Goal: Task Accomplishment & Management: Manage account settings

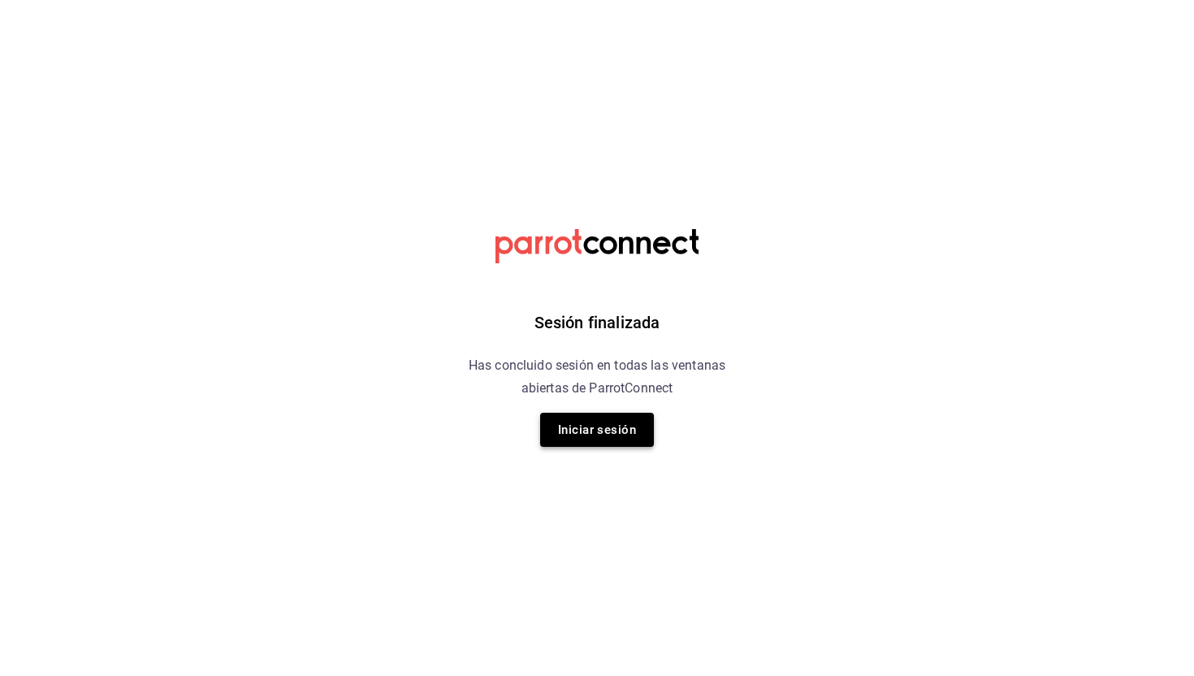
click at [600, 429] on button "Iniciar sesión" at bounding box center [597, 430] width 114 height 34
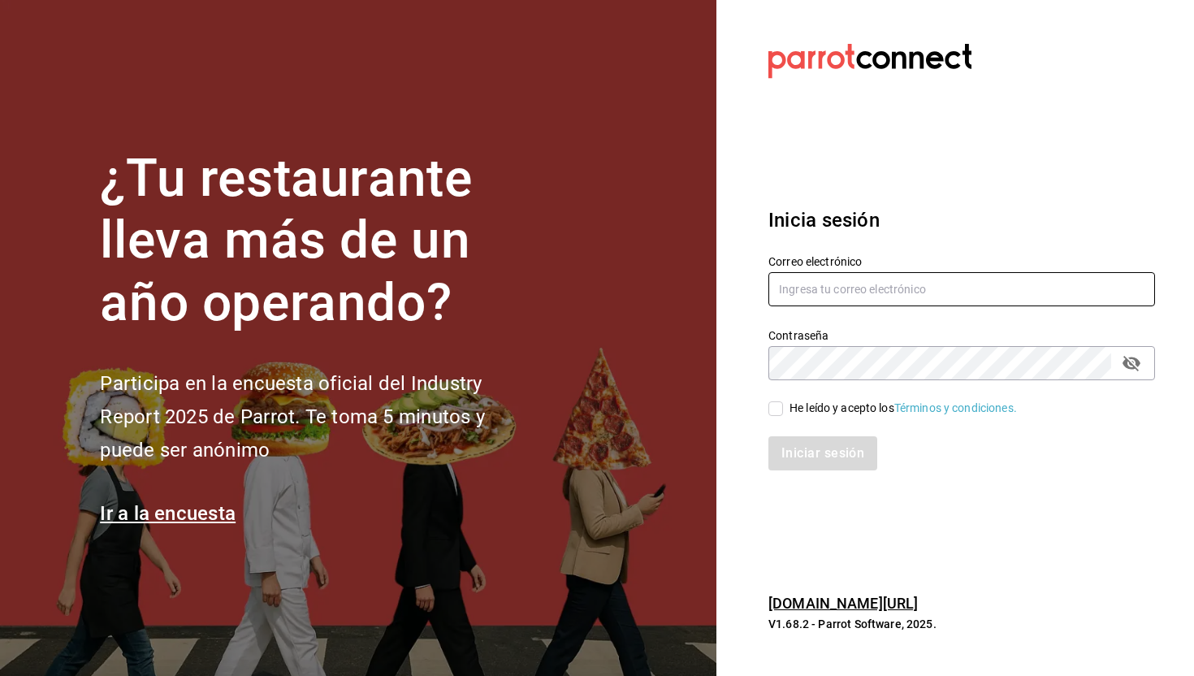
click at [839, 286] on input "text" at bounding box center [961, 289] width 387 height 34
type input "[EMAIL_ADDRESS][DOMAIN_NAME]"
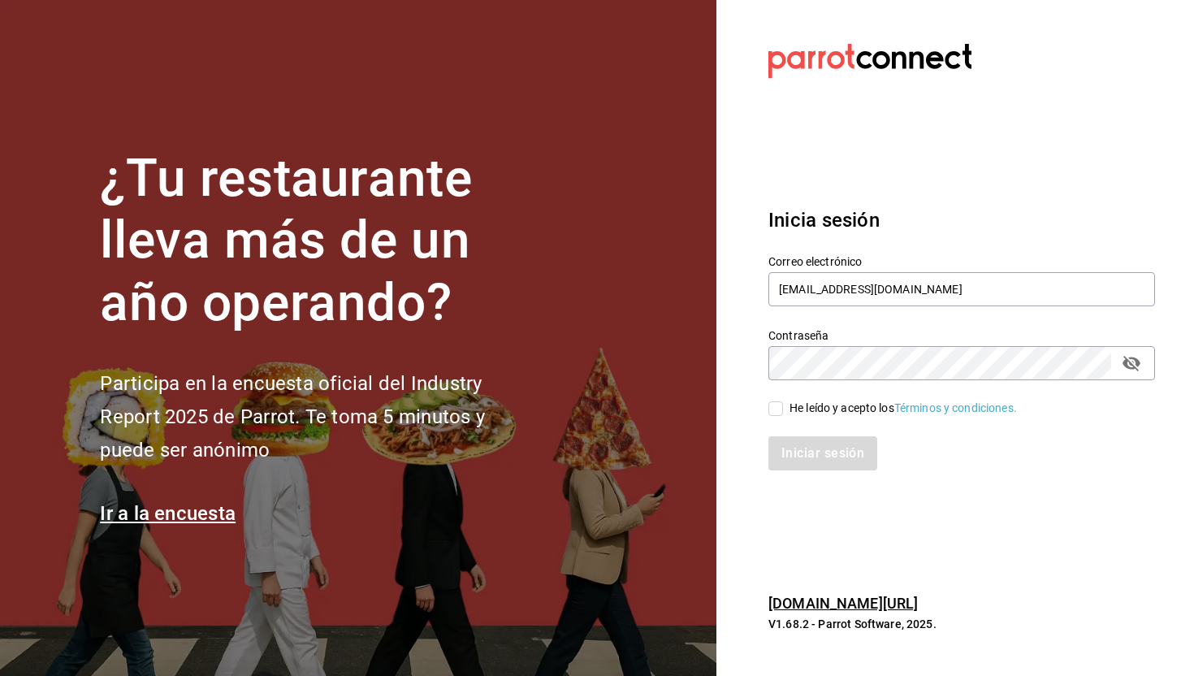
click at [785, 409] on span "He leído y acepto los Términos y condiciones." at bounding box center [900, 408] width 234 height 17
click at [783, 409] on input "He leído y acepto los Términos y condiciones." at bounding box center [775, 408] width 15 height 15
checkbox input "true"
click at [787, 447] on button "Iniciar sesión" at bounding box center [823, 453] width 110 height 34
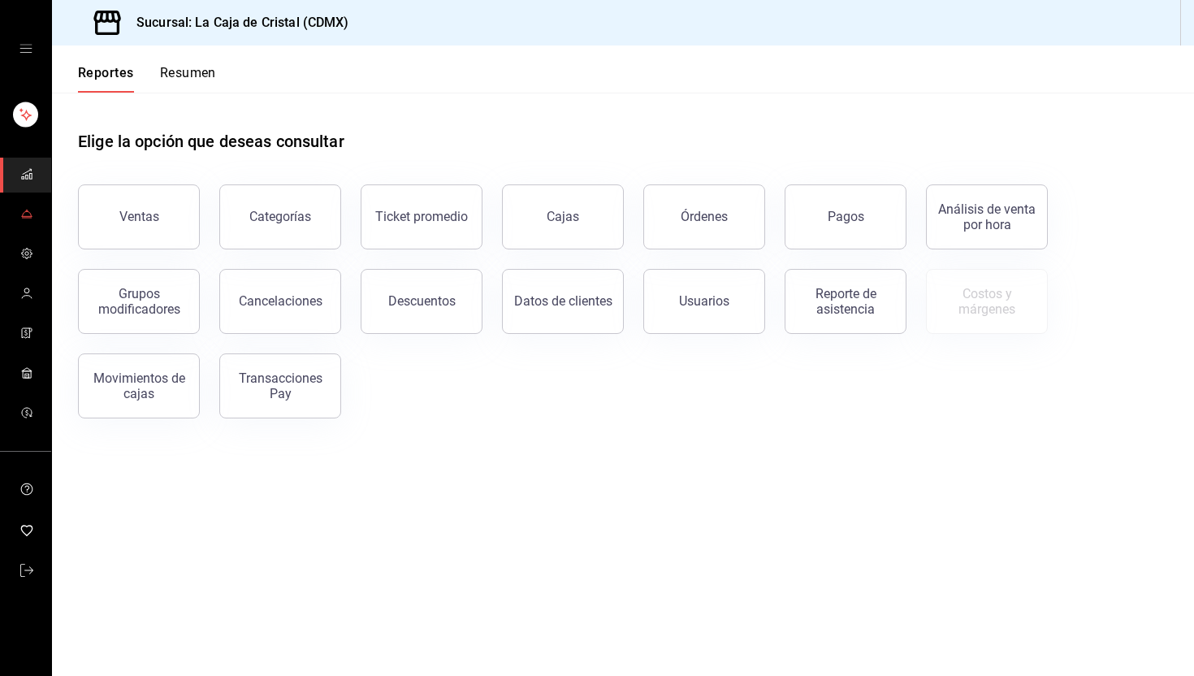
click at [26, 210] on icon "mailbox folders" at bounding box center [27, 211] width 2 height 2
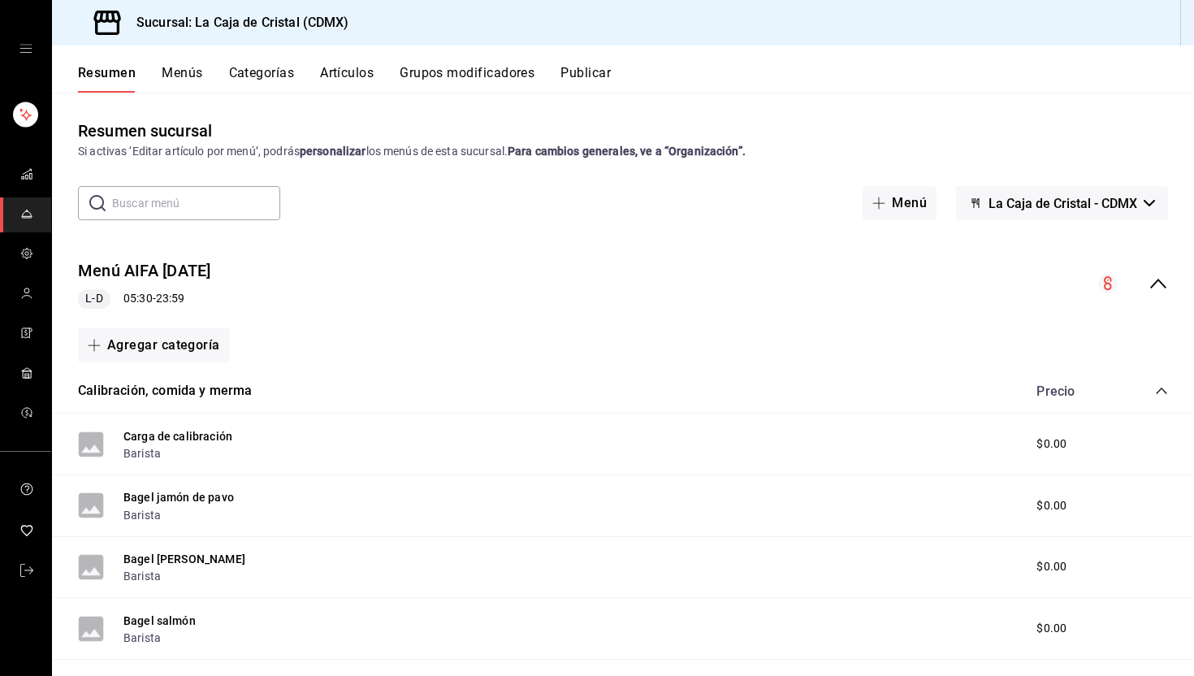
click at [281, 66] on button "Categorías" at bounding box center [262, 79] width 66 height 28
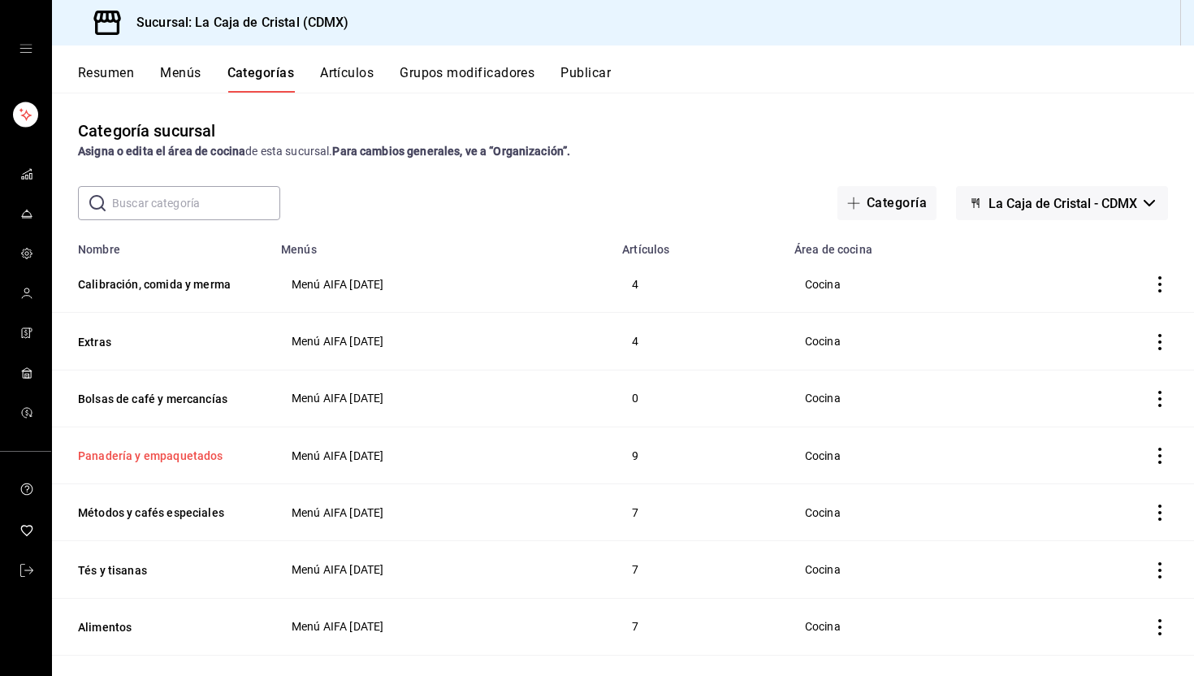
click at [175, 452] on button "Panadería y empaquetados" at bounding box center [159, 456] width 162 height 16
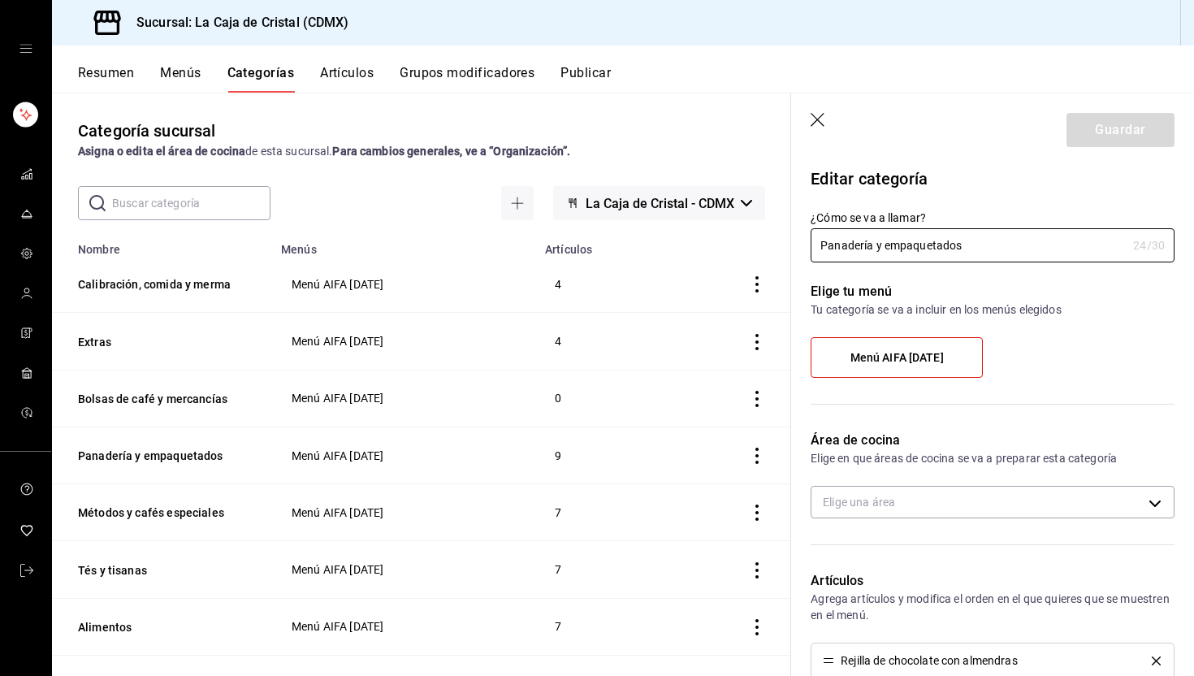
type input "53c339c2-c1cb-4a40-a28e-a81080d2d524"
radio input "false"
radio input "true"
click at [352, 73] on button "Artículos" at bounding box center [347, 79] width 54 height 28
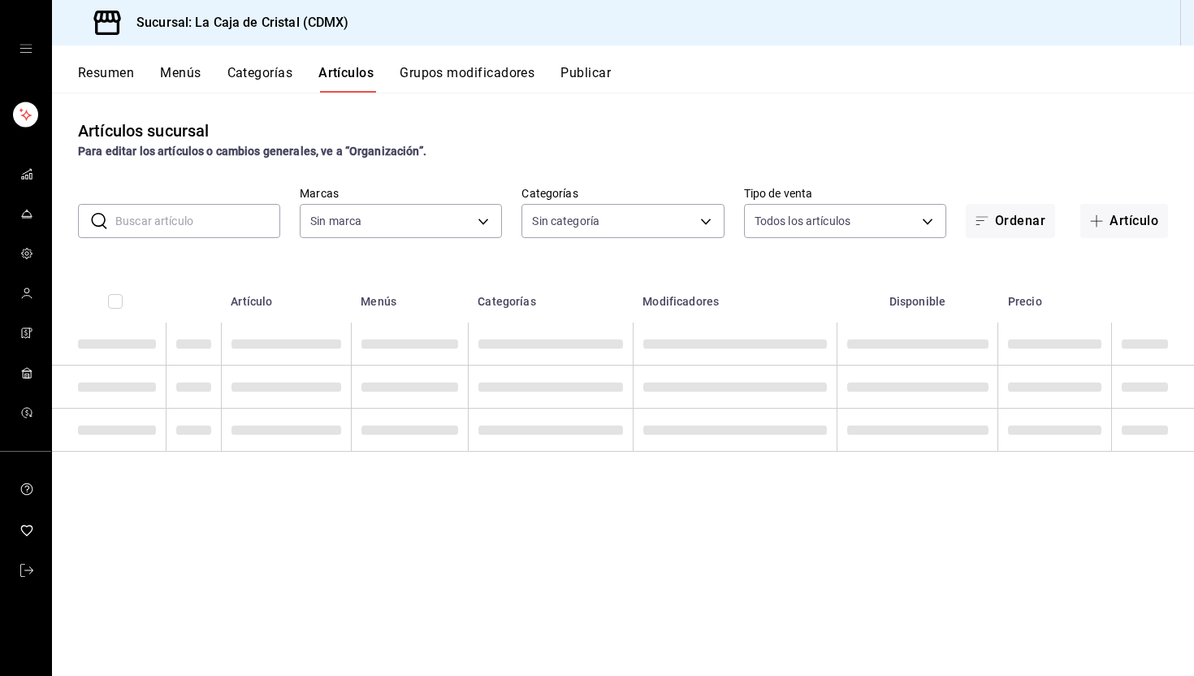
type input "6ae1cd26-7624-4e2d-9ea5-e94f0bc21f2a"
type input "a606dcbc-5ec1-45fe-818e-88c0c51b891b,0d51f213-edd7-4456-9bbe-2c861ac581fe,6cb41…"
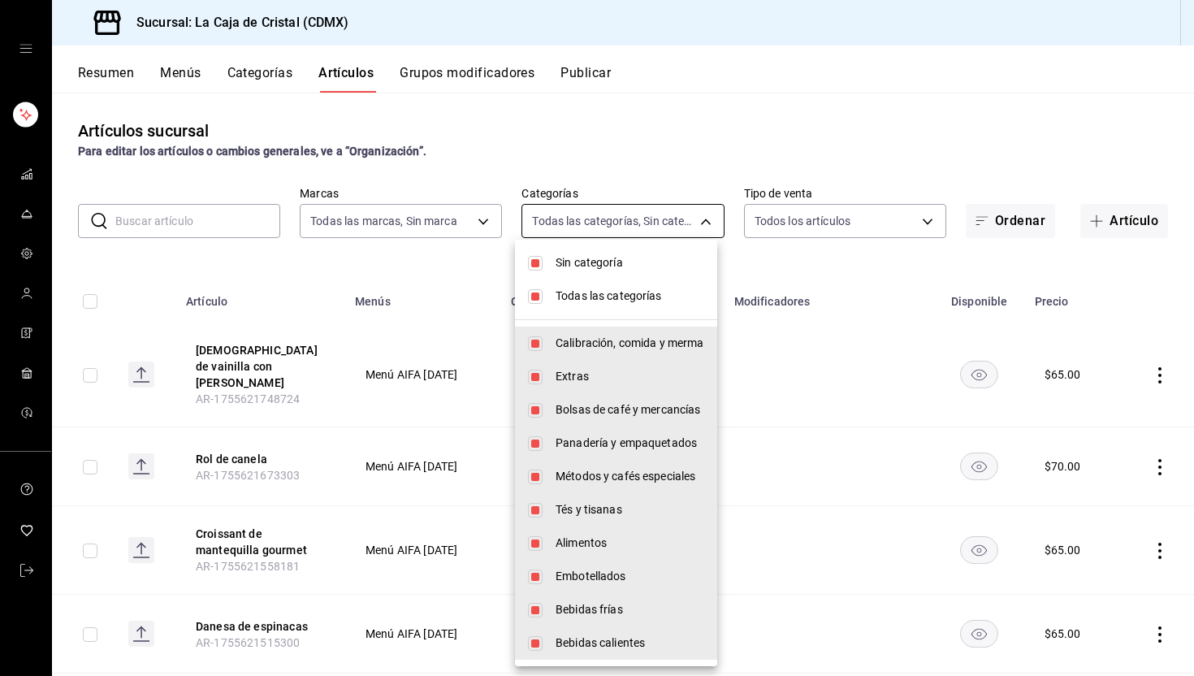
click at [614, 220] on body "Sucursal: La Caja de Cristal (CDMX) Resumen Menús Categorías Artículos Grupos m…" at bounding box center [597, 338] width 1194 height 676
click at [565, 292] on span "Todas las categorías" at bounding box center [630, 296] width 149 height 17
checkbox input "false"
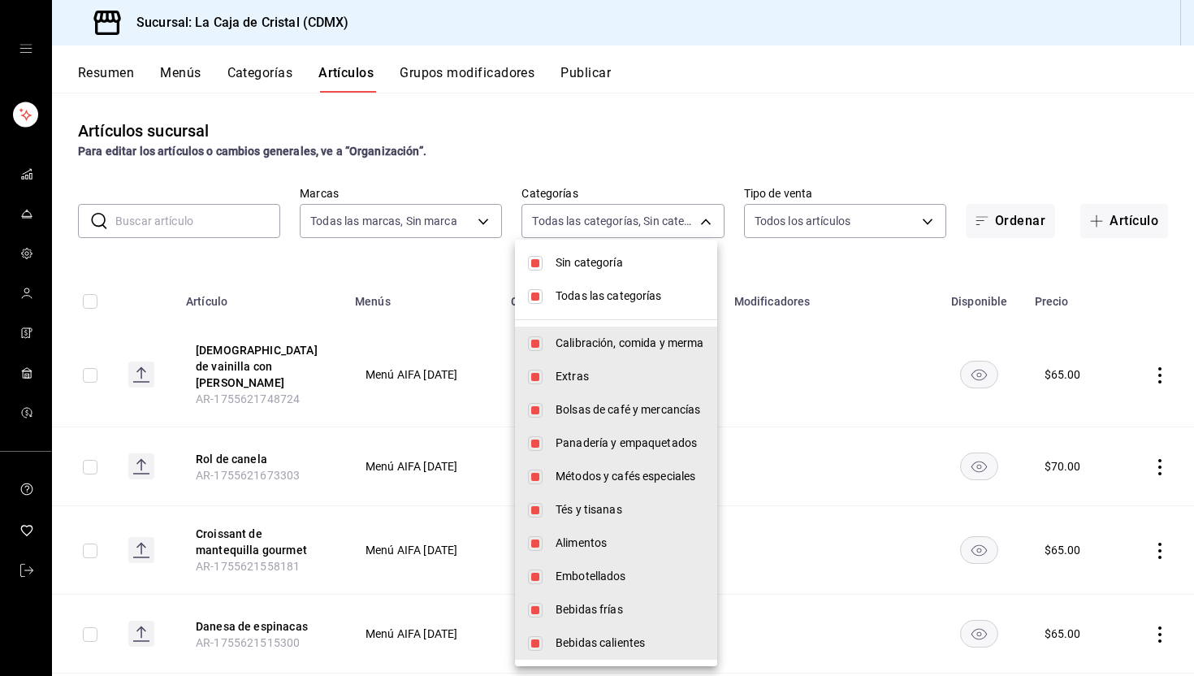
checkbox input "false"
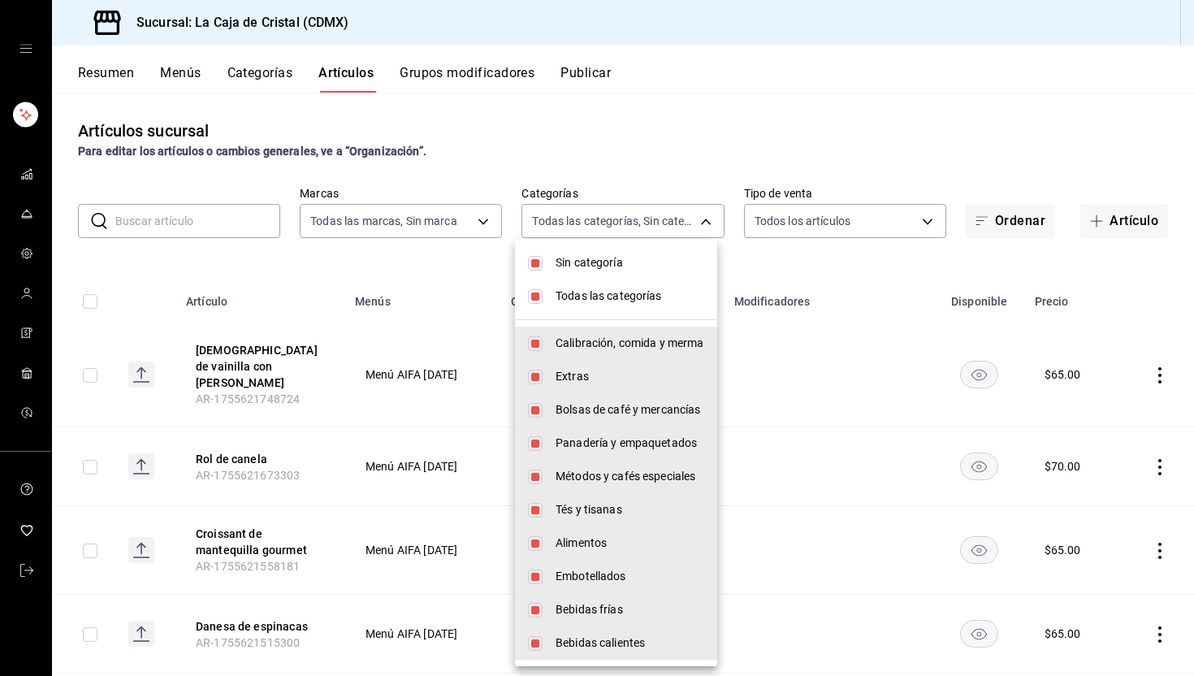
checkbox input "false"
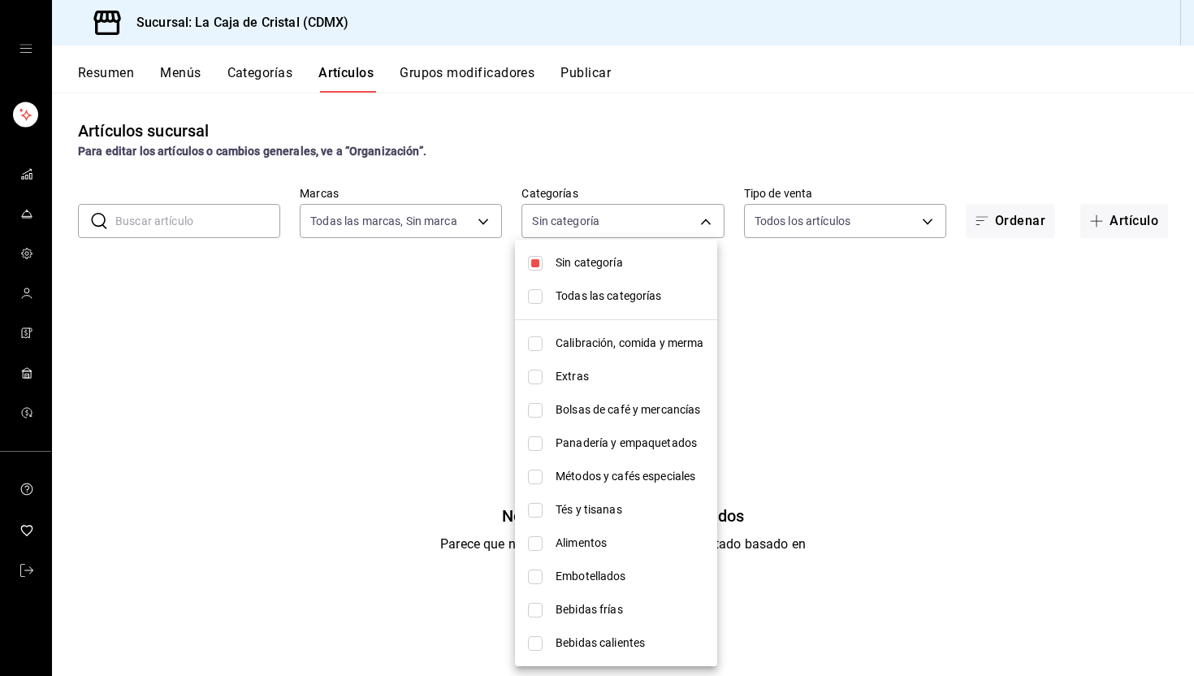
click at [578, 440] on span "Panadería y empaquetados" at bounding box center [630, 443] width 149 height 17
type input "6bfe9517-77a0-425e-8914-dc306e1a83e1"
checkbox input "true"
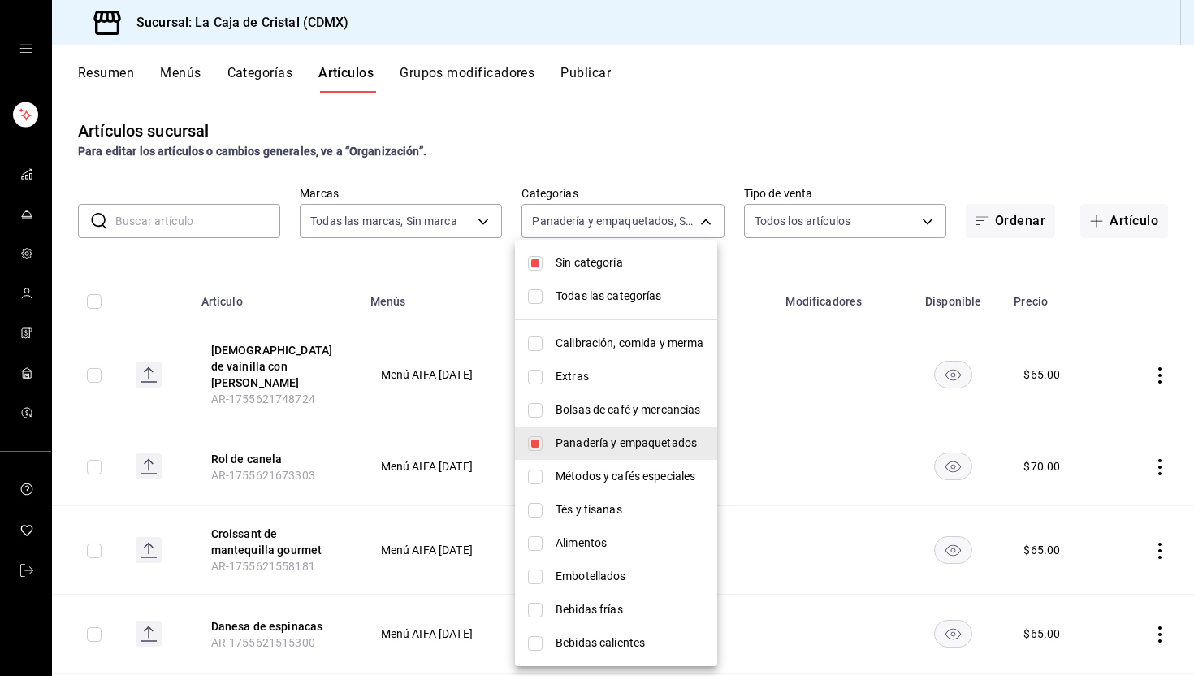
click at [379, 270] on div at bounding box center [597, 338] width 1194 height 676
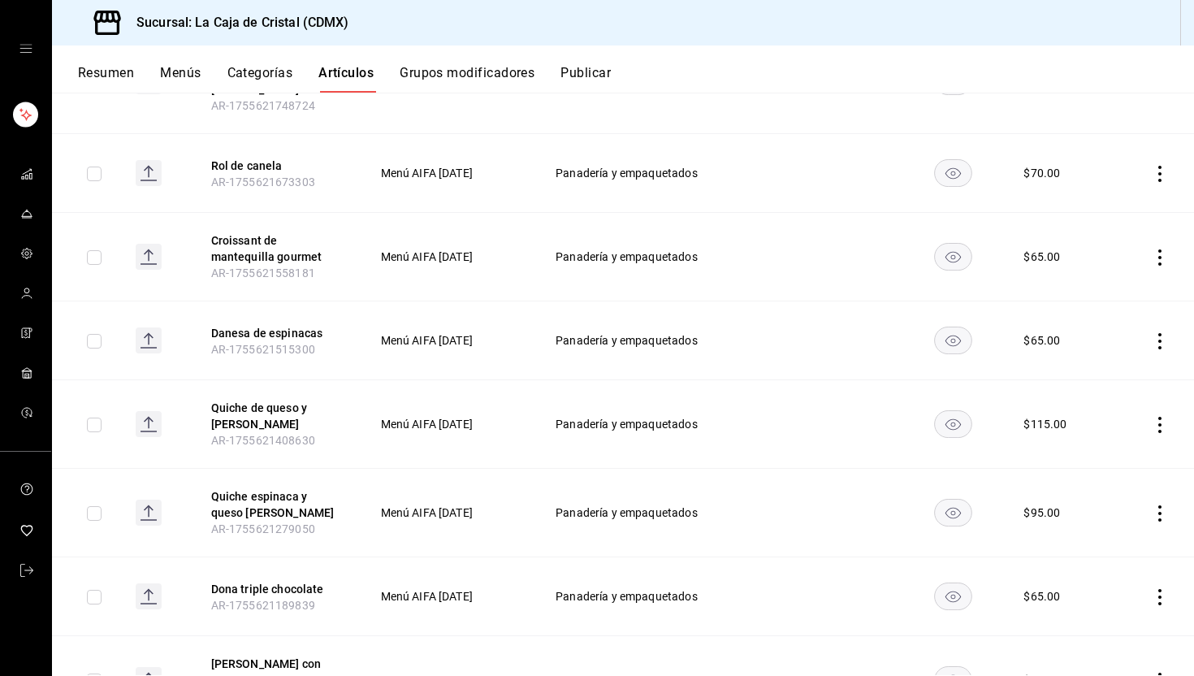
scroll to position [301, 0]
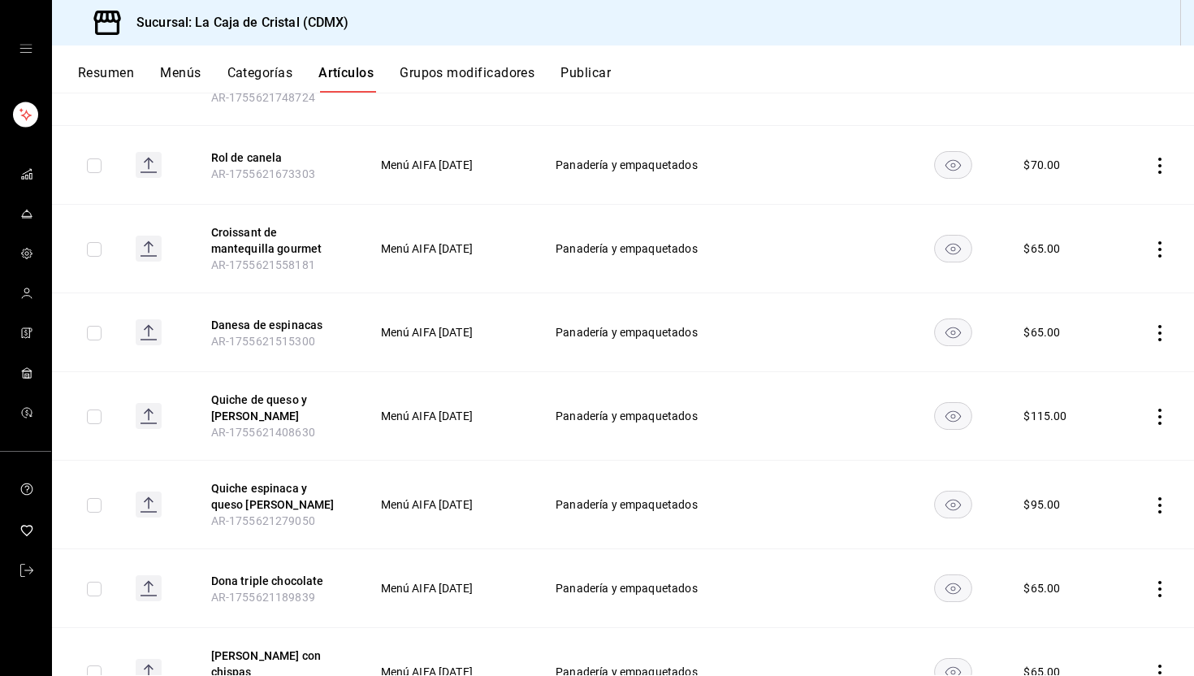
click at [1158, 581] on icon "actions" at bounding box center [1159, 589] width 3 height 16
click at [1114, 572] on span "Editar" at bounding box center [1099, 566] width 42 height 17
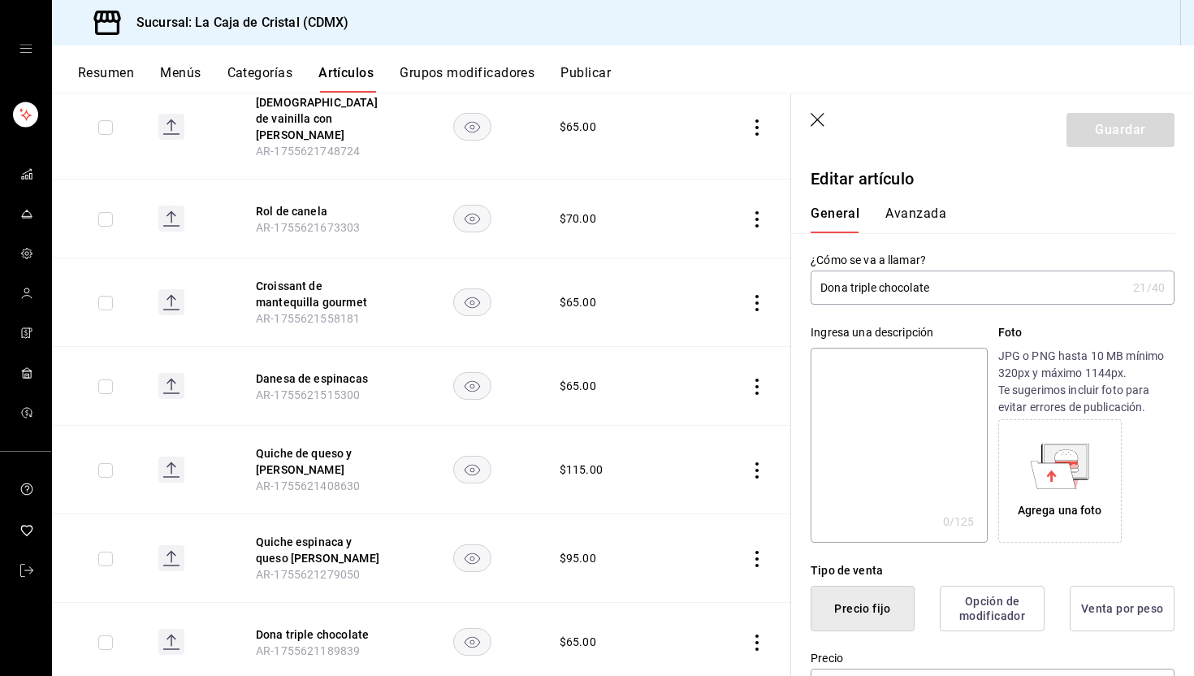
type input "$65.00"
radio input "false"
radio input "true"
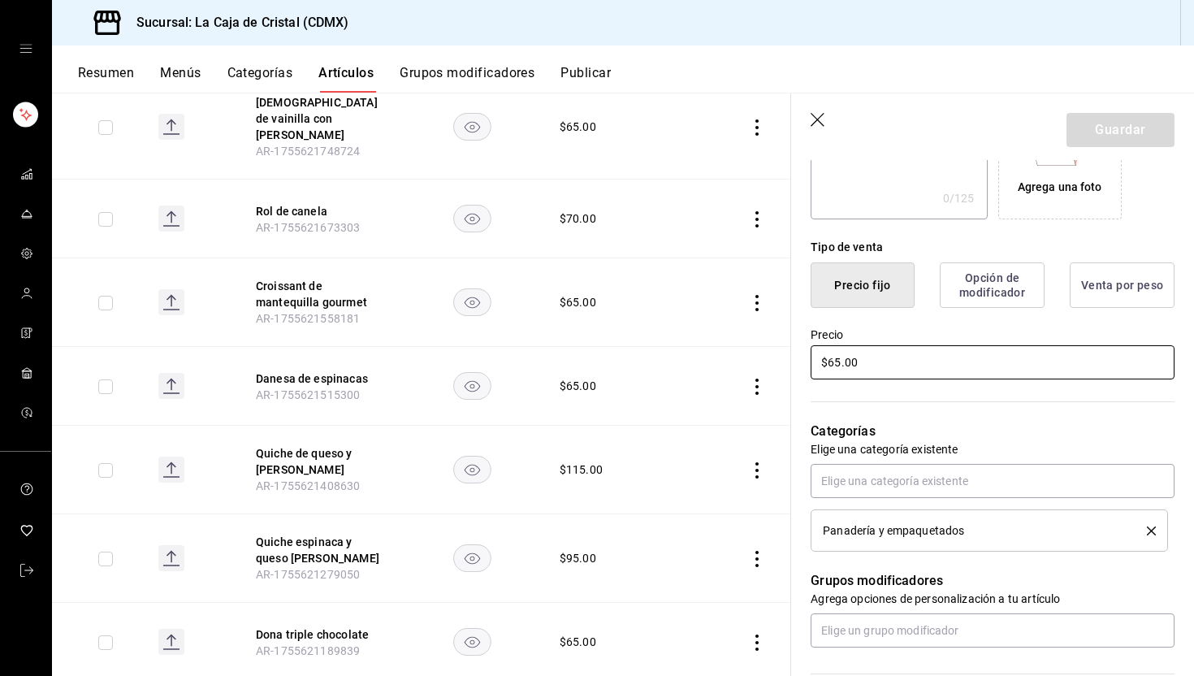
scroll to position [328, 0]
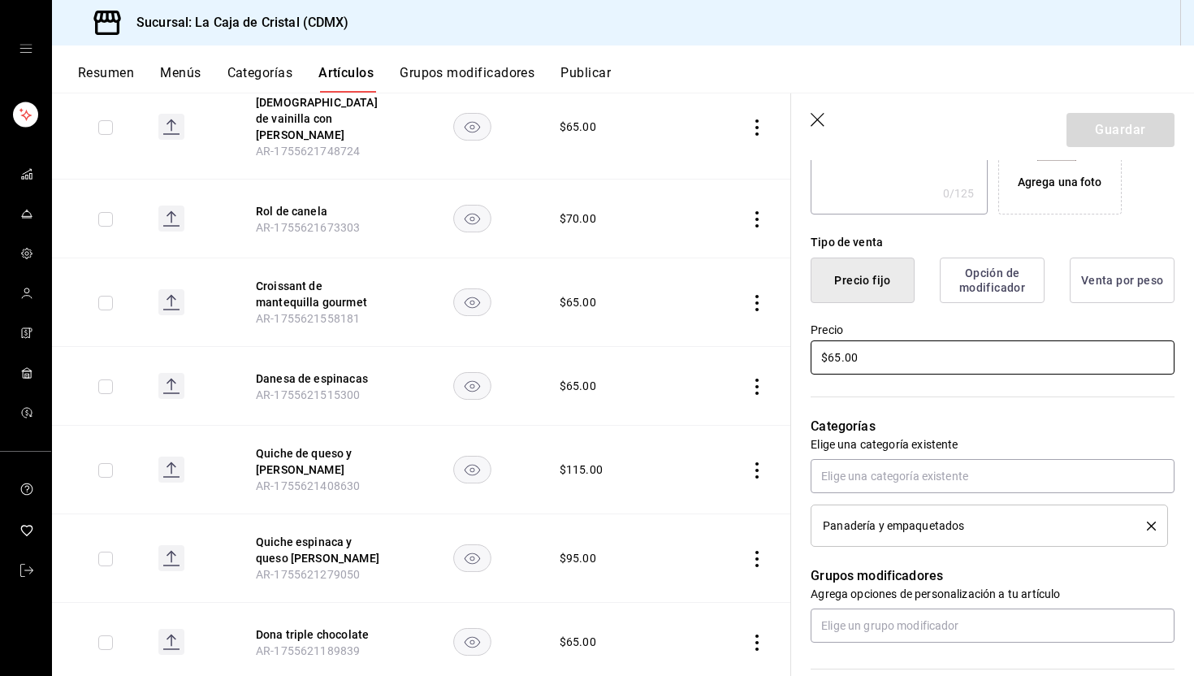
click at [841, 361] on input "$65.00" at bounding box center [993, 357] width 364 height 34
type input "$7.00"
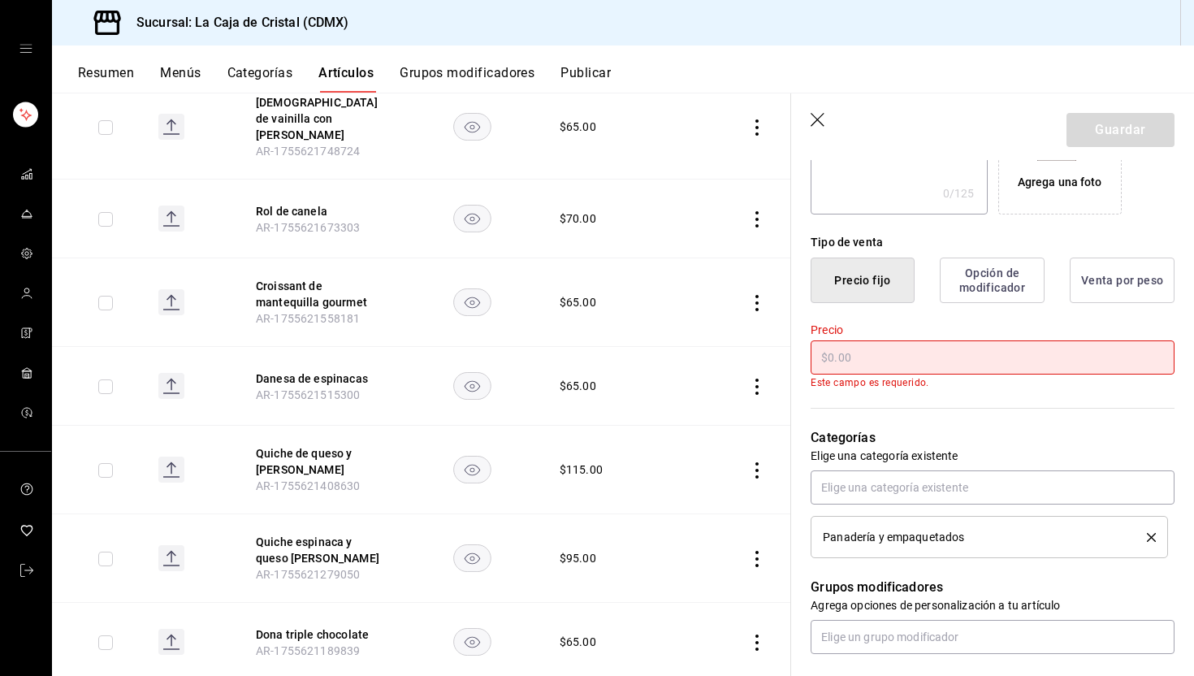
click at [818, 116] on icon "button" at bounding box center [819, 121] width 16 height 16
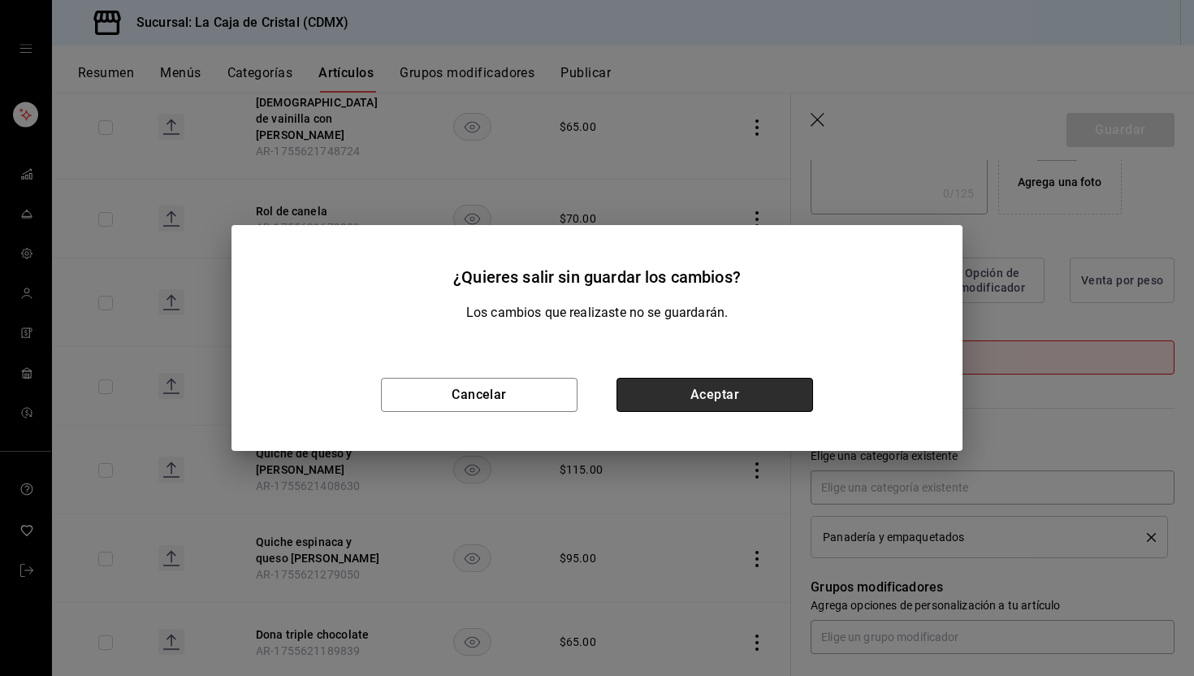
click at [758, 384] on button "Aceptar" at bounding box center [715, 395] width 197 height 34
